Goal: Communication & Community: Answer question/provide support

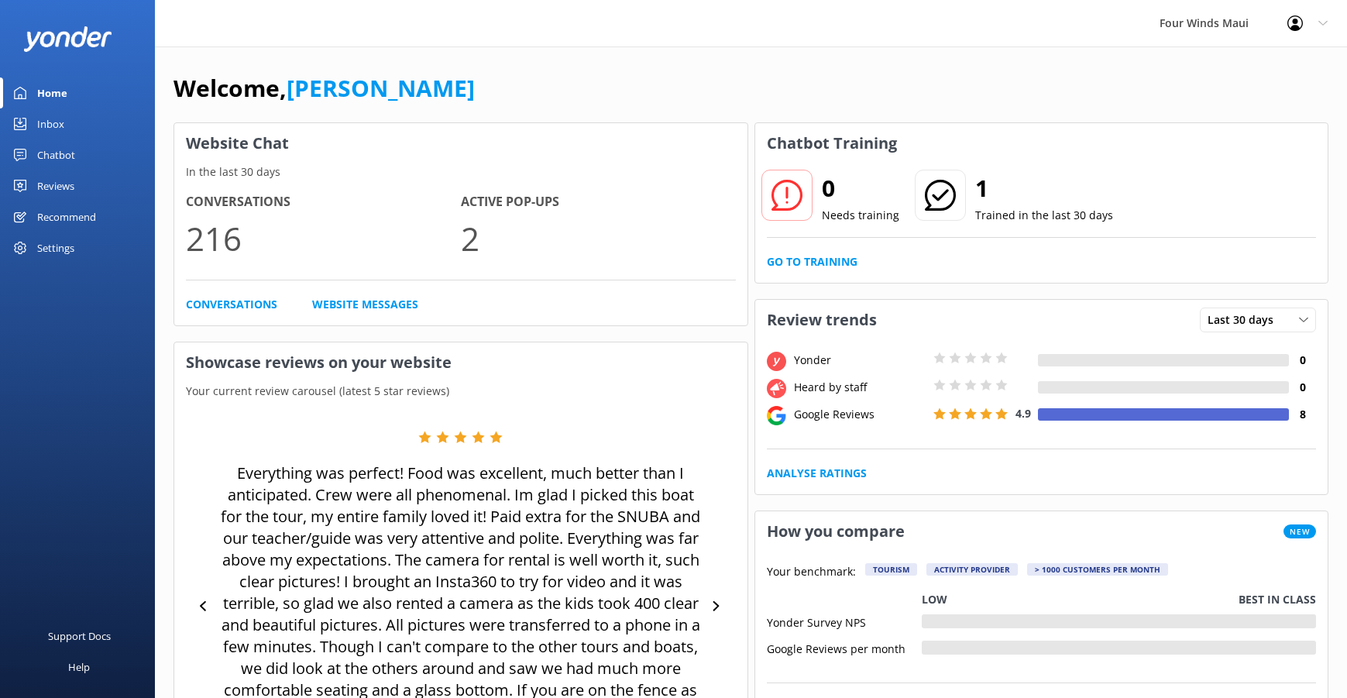
click at [47, 119] on div "Inbox" at bounding box center [50, 123] width 27 height 31
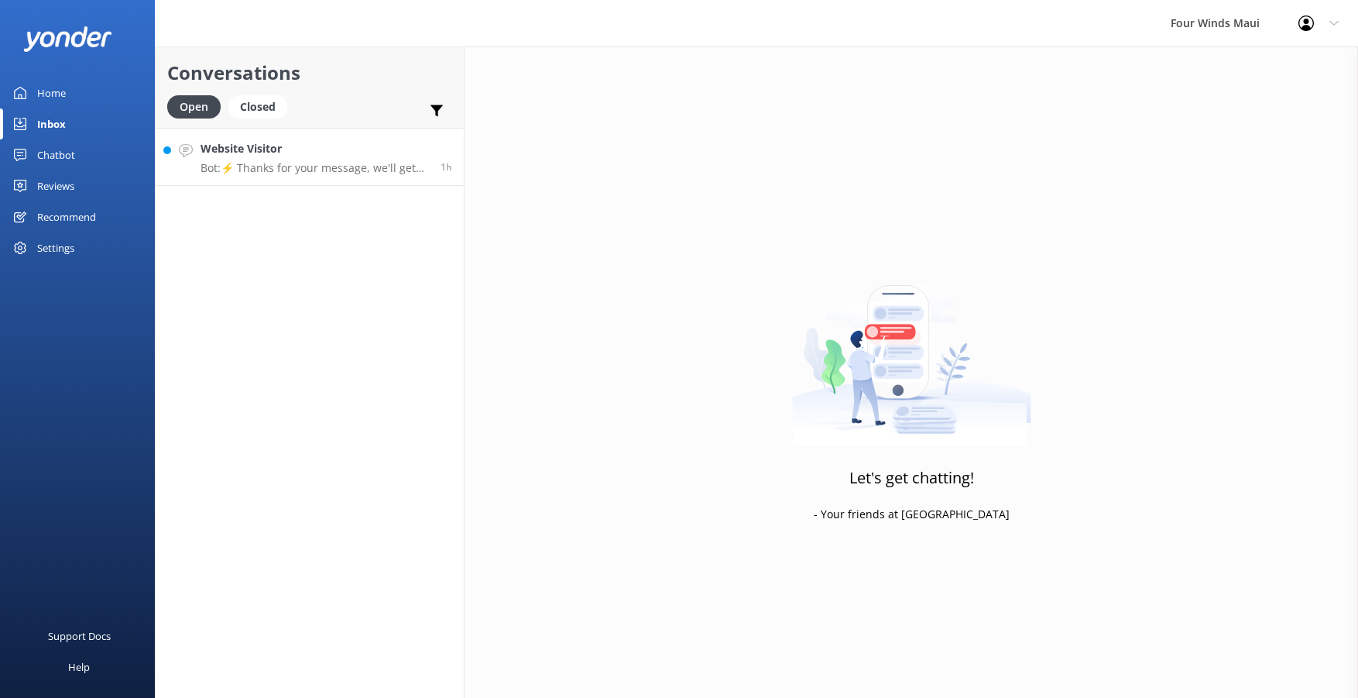
click at [274, 163] on p "Bot: ⚡ Thanks for your message, we'll get back to you as soon as we can. Feel f…" at bounding box center [315, 168] width 228 height 14
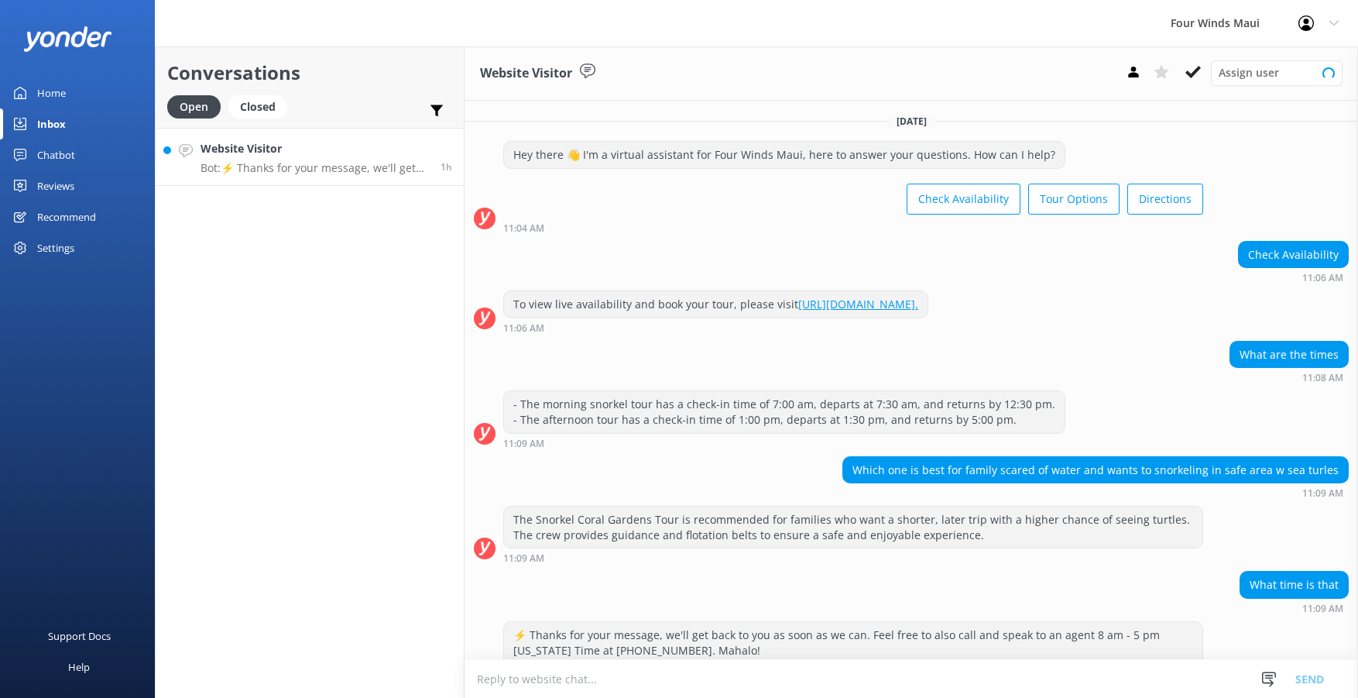
scroll to position [89, 0]
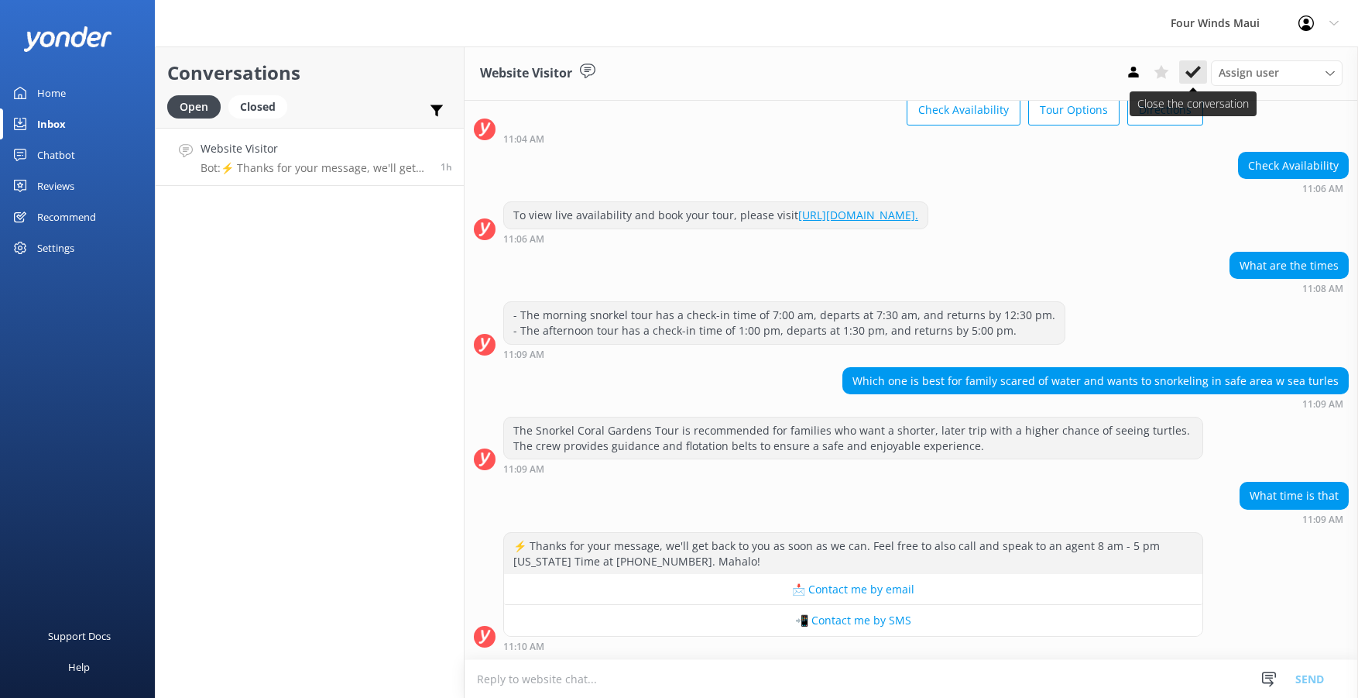
click at [1191, 77] on use at bounding box center [1193, 72] width 15 height 12
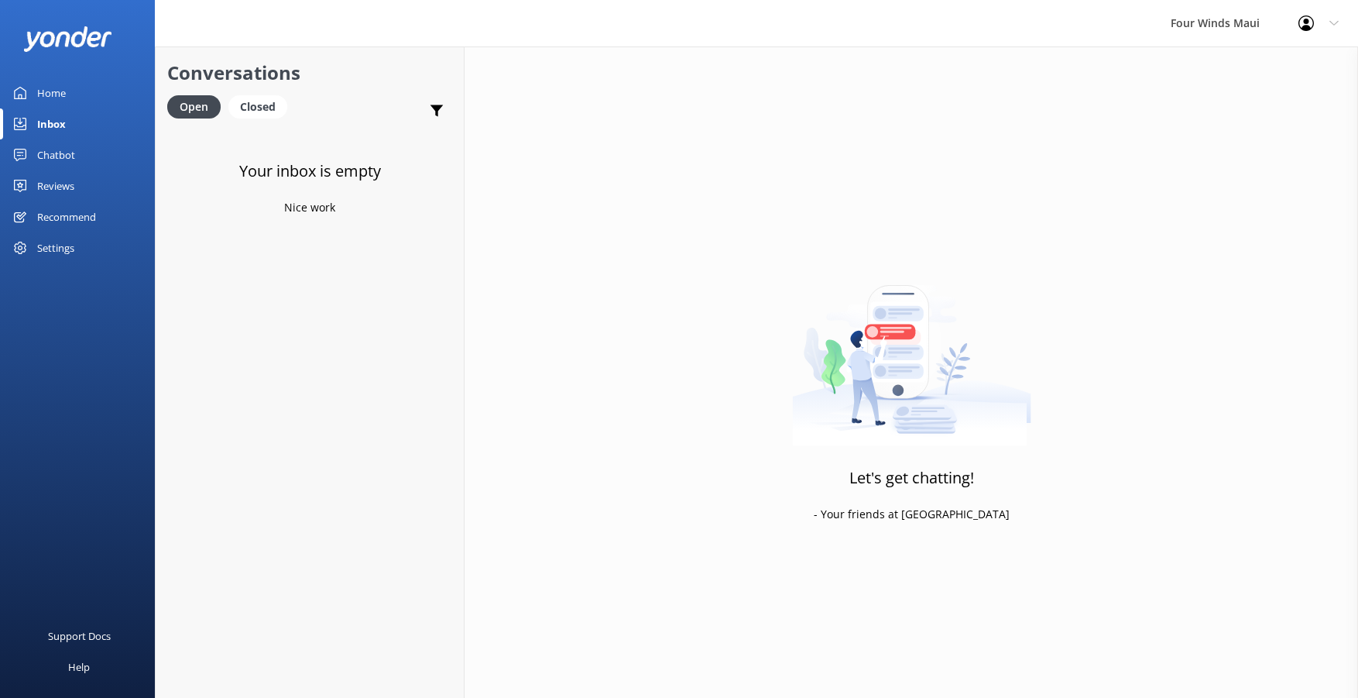
click at [43, 101] on div "Home" at bounding box center [51, 92] width 29 height 31
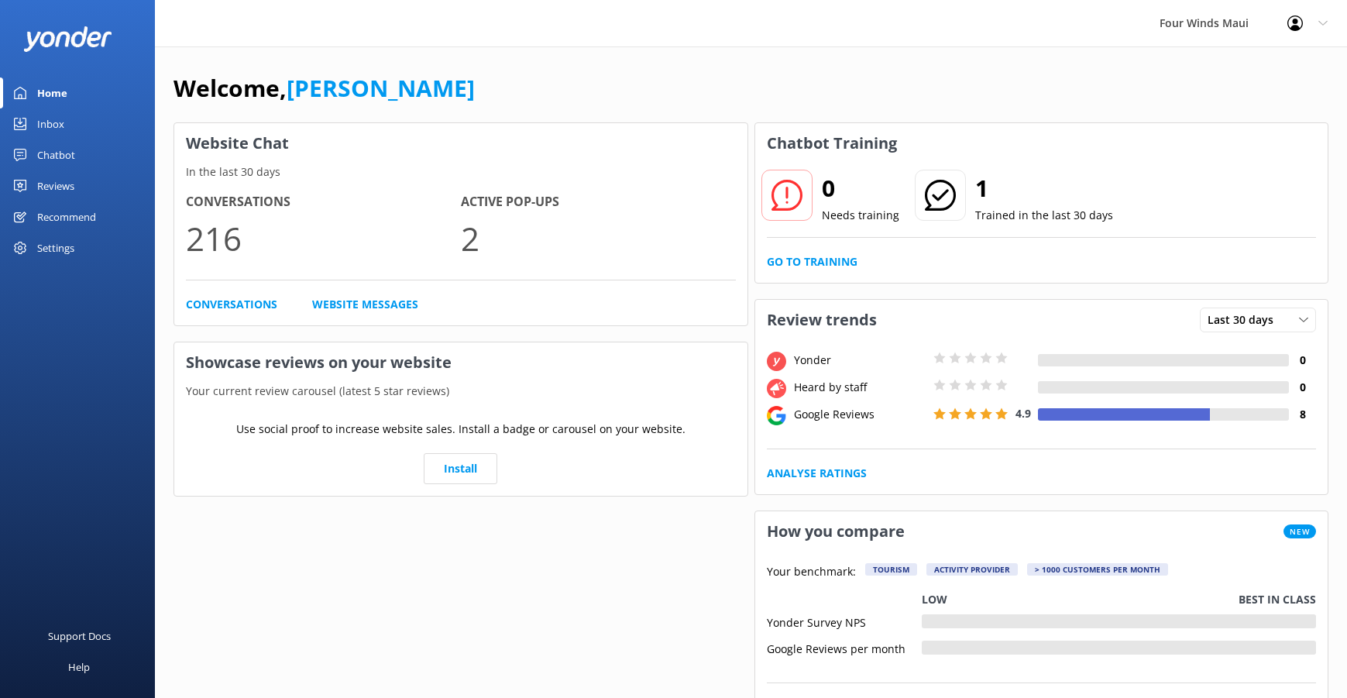
click at [47, 118] on div "Inbox" at bounding box center [50, 123] width 27 height 31
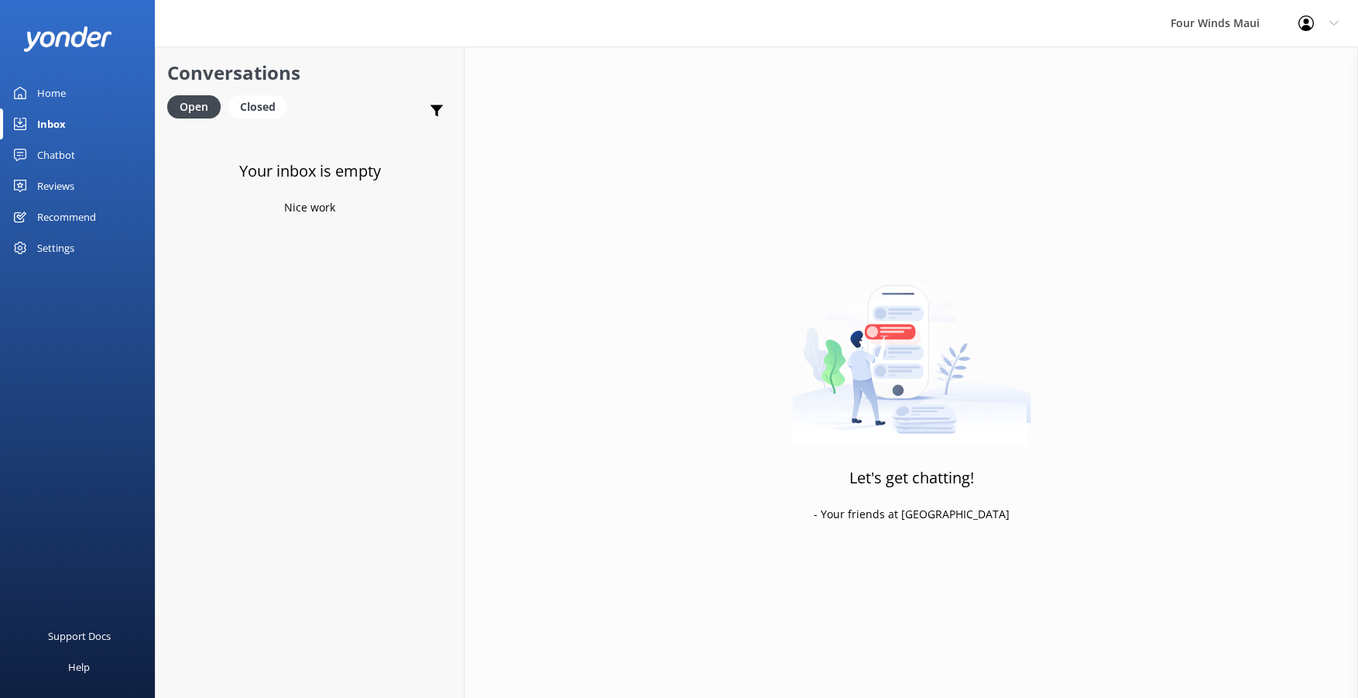
click at [58, 81] on div "Home" at bounding box center [51, 92] width 29 height 31
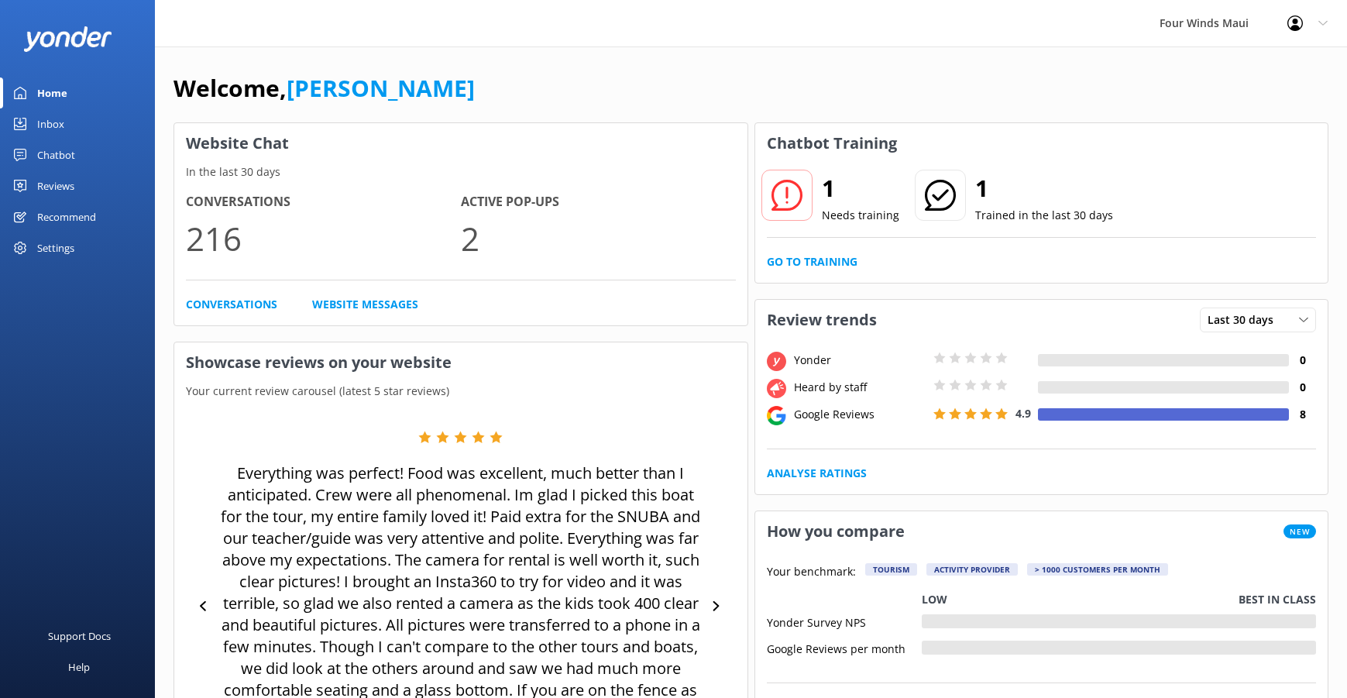
click at [57, 125] on div "Inbox" at bounding box center [50, 123] width 27 height 31
